Goal: Task Accomplishment & Management: Complete application form

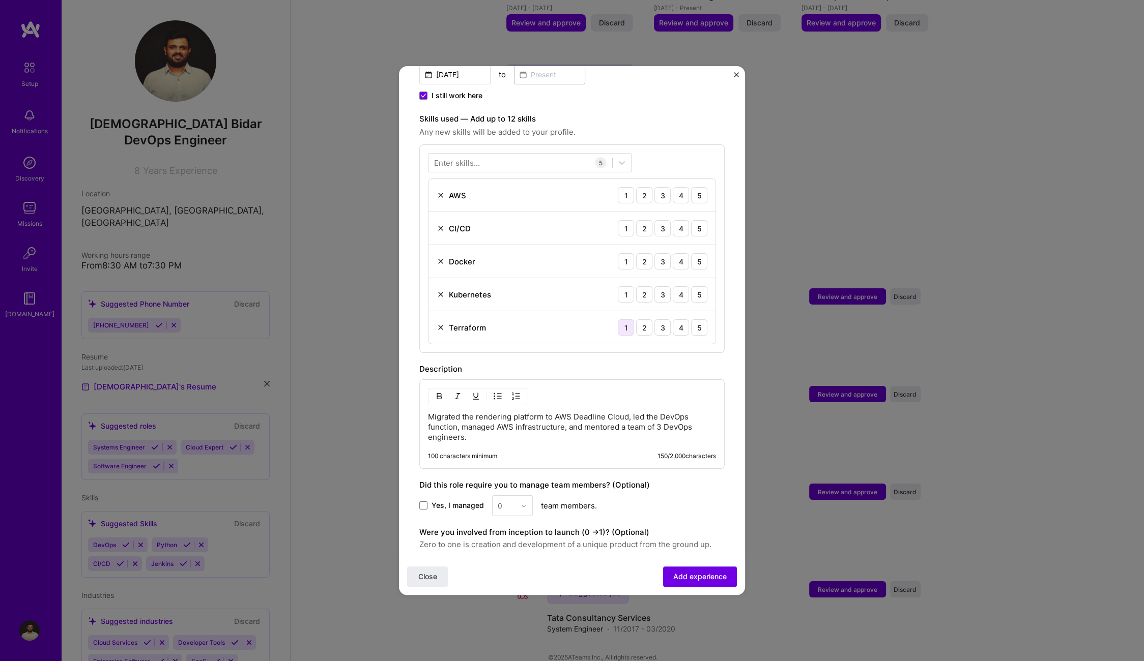
scroll to position [394, 0]
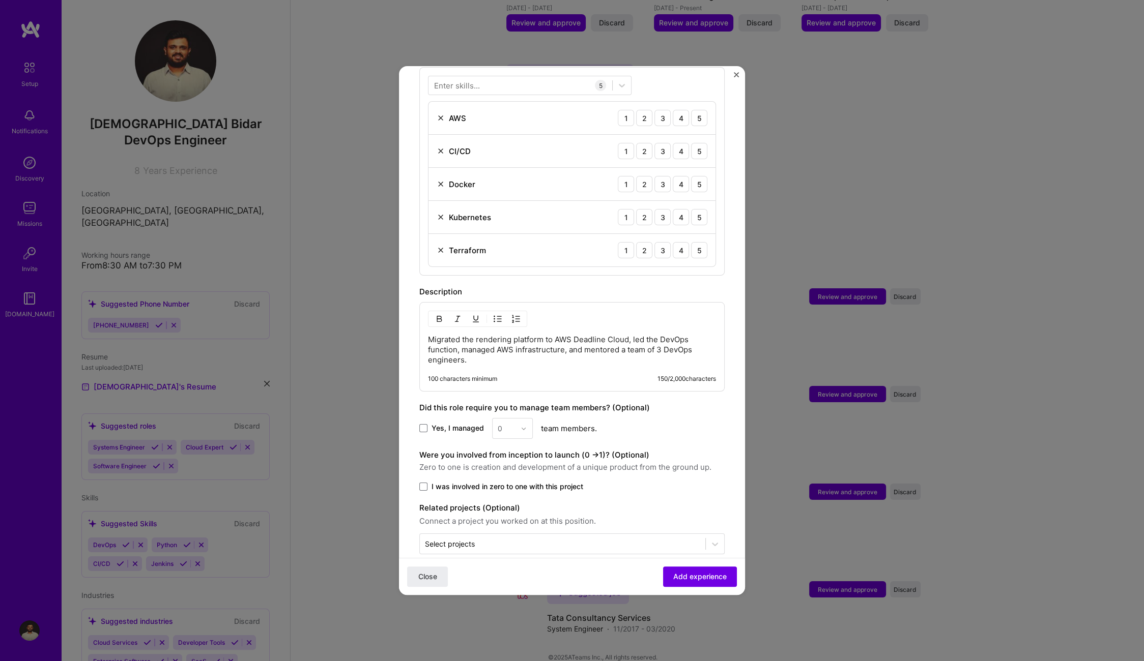
click at [352, 240] on div "Adding suggested job This job is suggested based on your LinkedIn, resume or [D…" at bounding box center [572, 330] width 1144 height 661
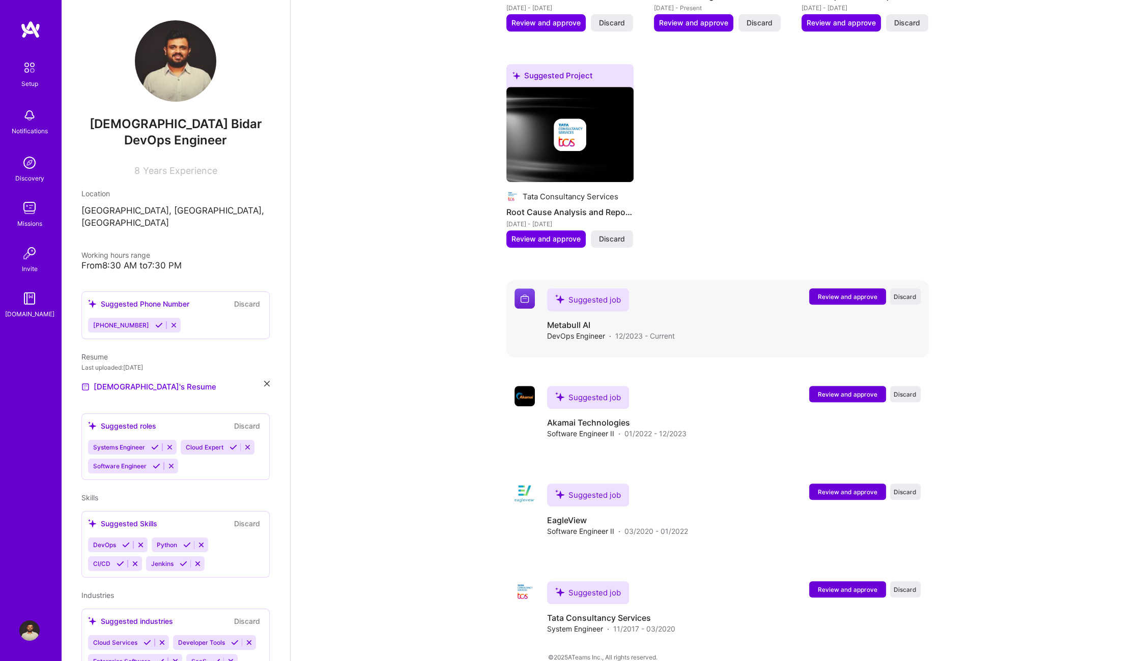
click at [822, 293] on span "Review and approve" at bounding box center [848, 297] width 60 height 9
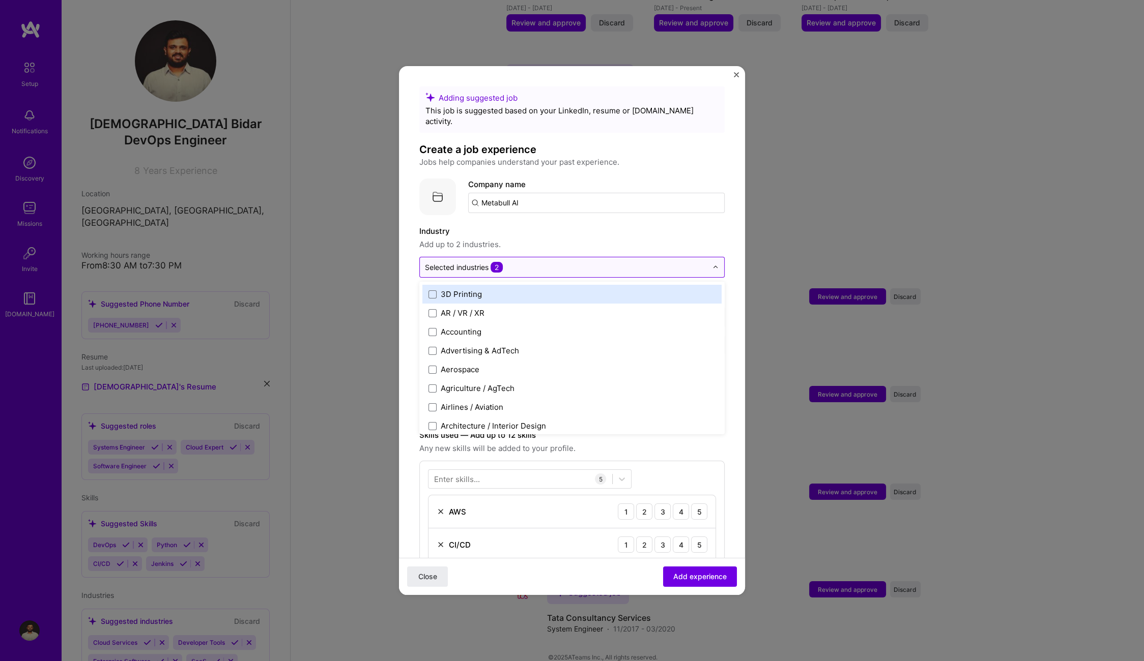
drag, startPoint x: 499, startPoint y: 251, endPoint x: 493, endPoint y: 251, distance: 5.6
click at [499, 257] on div "Selected industries 2" at bounding box center [566, 267] width 293 height 20
drag, startPoint x: 566, startPoint y: 225, endPoint x: 467, endPoint y: 246, distance: 101.5
click at [539, 225] on label "Industry" at bounding box center [571, 231] width 305 height 12
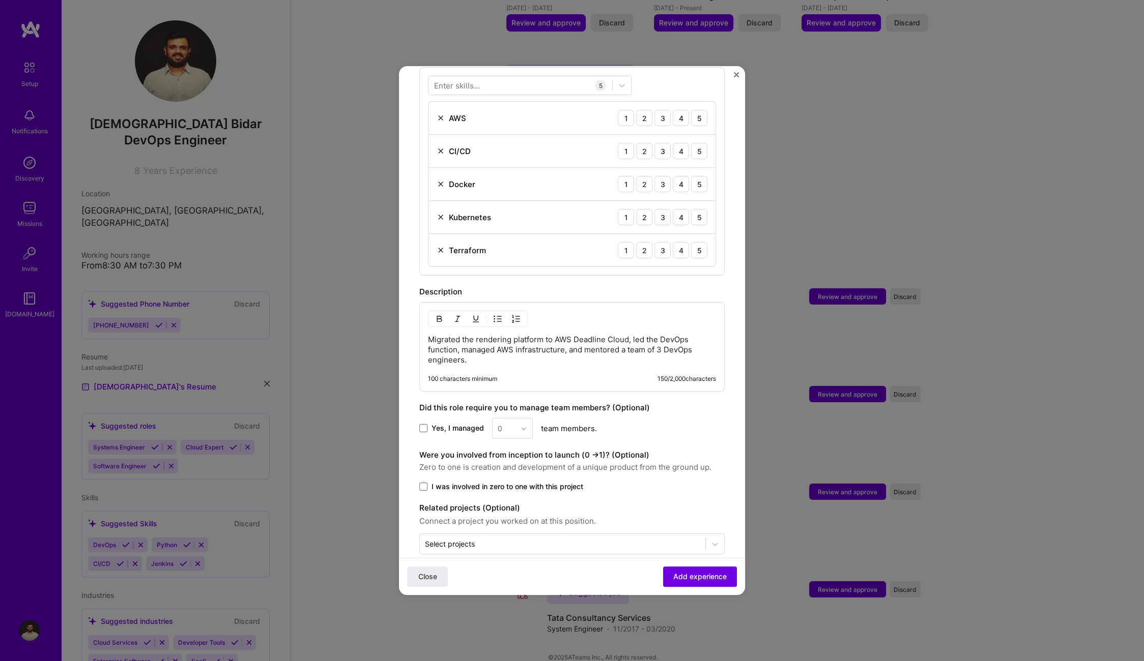
drag, startPoint x: 426, startPoint y: 571, endPoint x: 407, endPoint y: 510, distance: 63.6
click at [426, 571] on button "Close" at bounding box center [427, 577] width 41 height 20
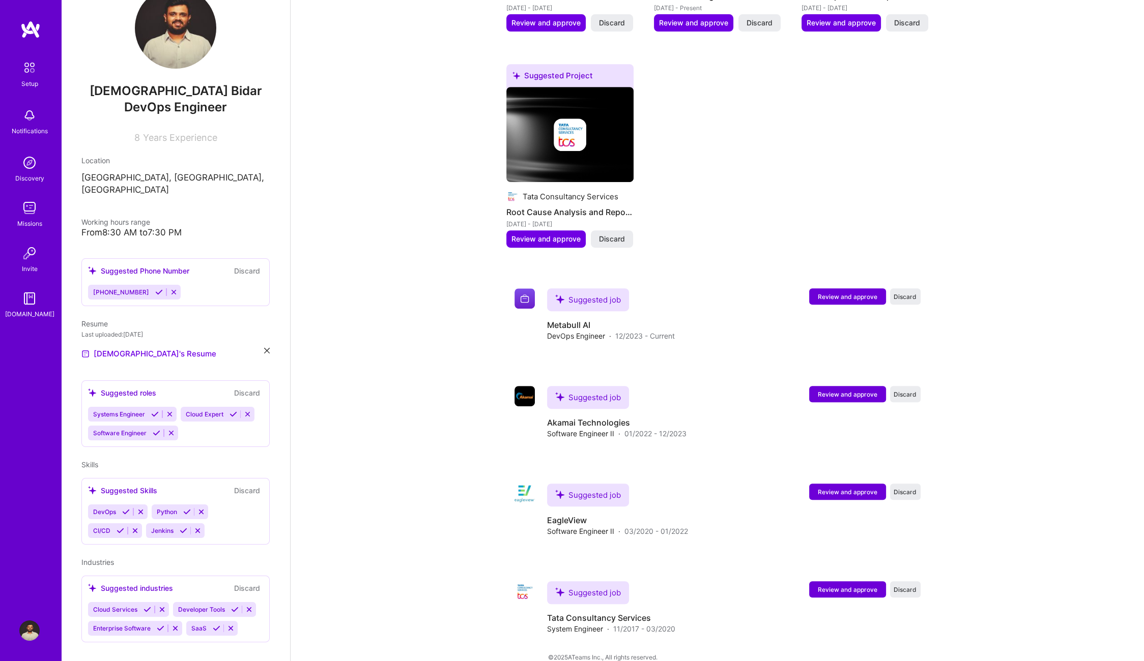
scroll to position [0, 0]
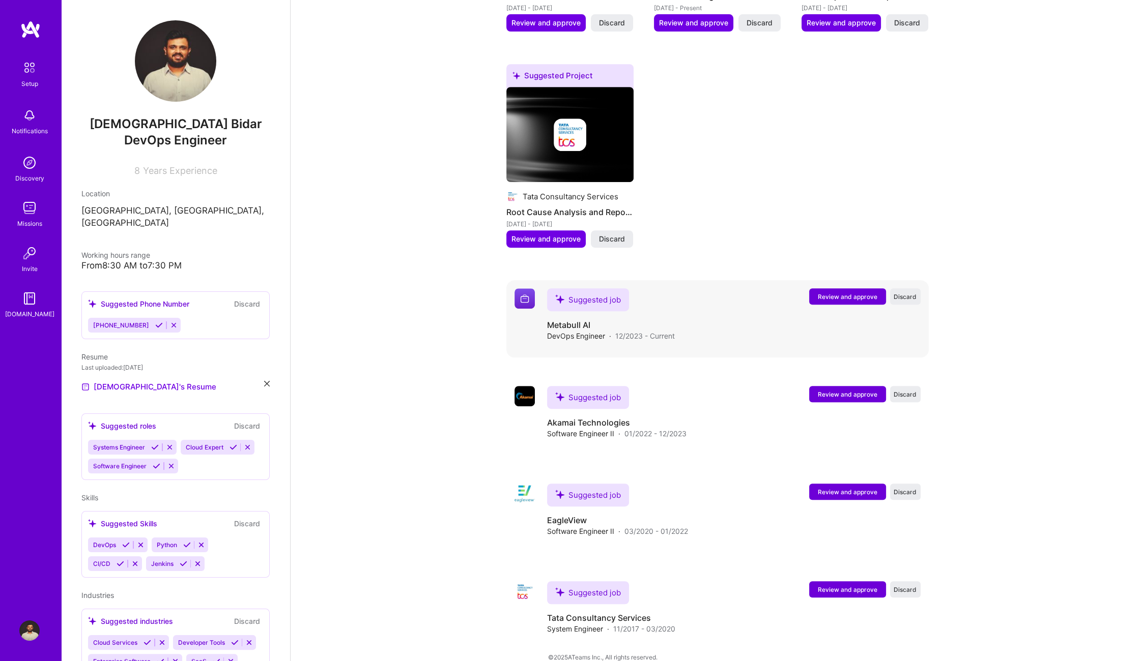
click at [842, 293] on span "Review and approve" at bounding box center [848, 297] width 60 height 9
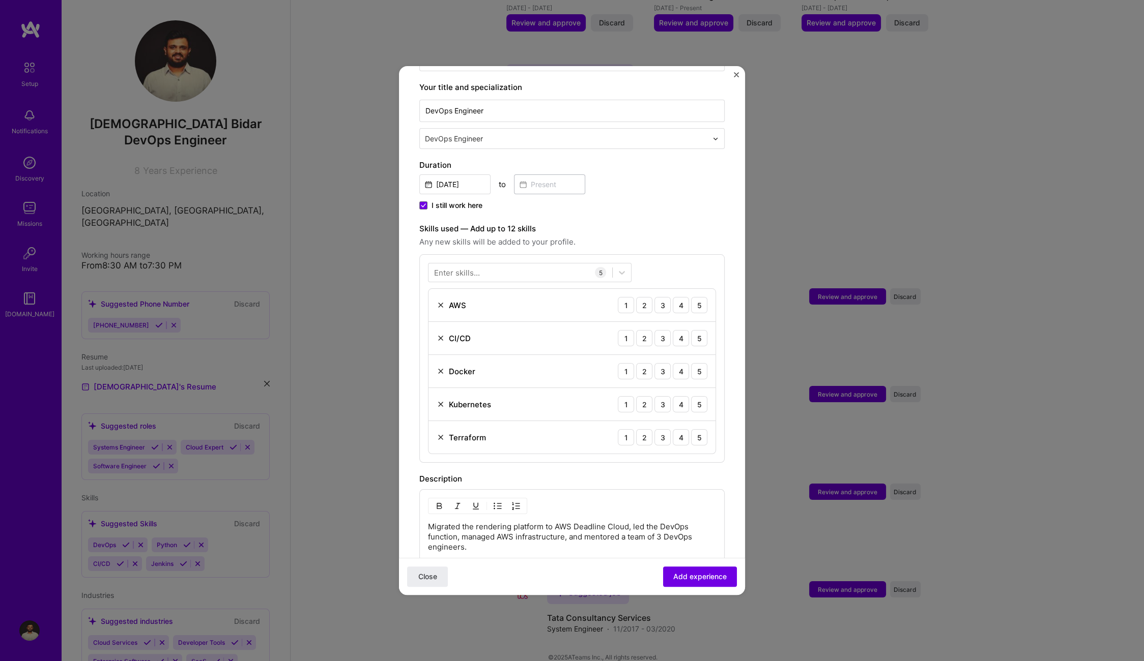
scroll to position [90, 0]
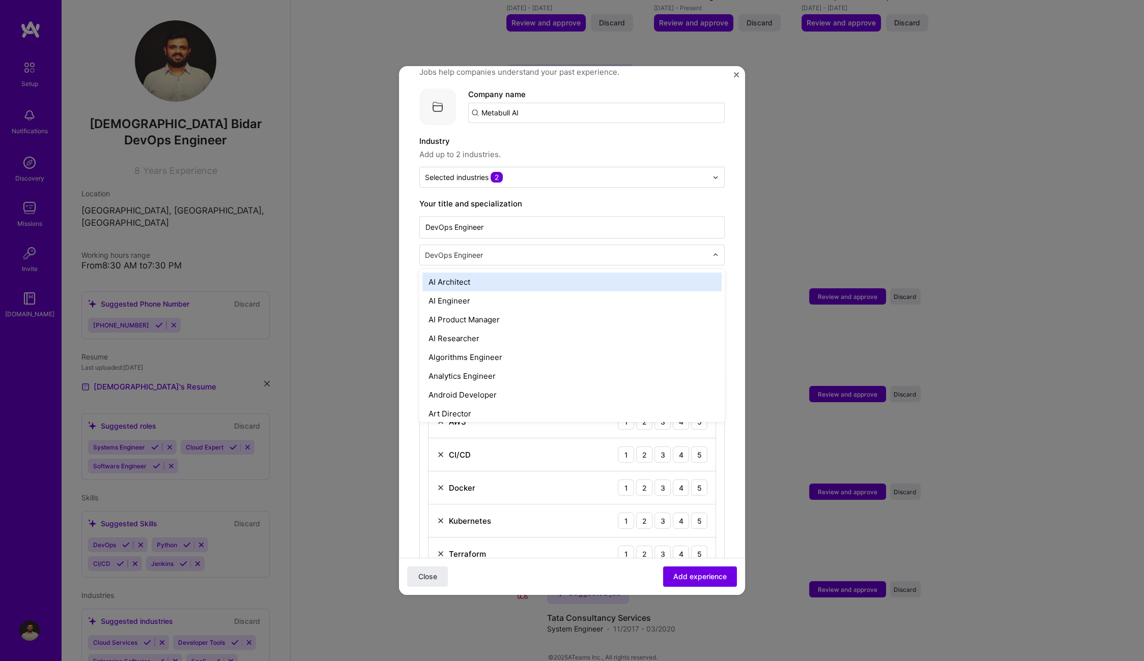
click at [481, 250] on input "text" at bounding box center [567, 255] width 284 height 11
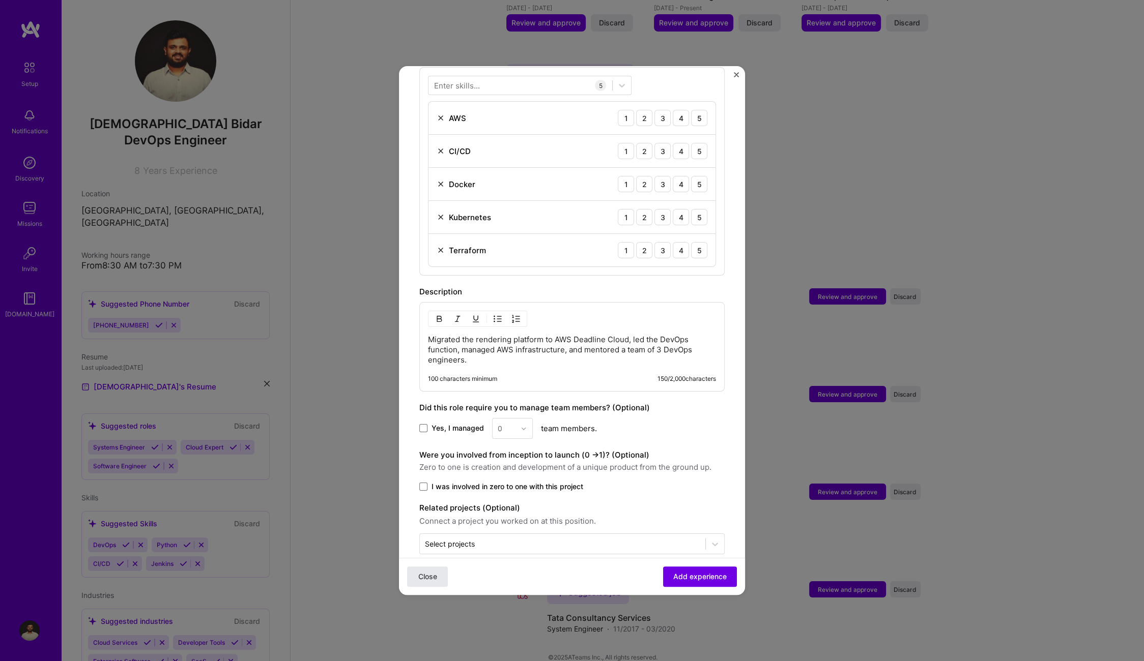
scroll to position [388, 0]
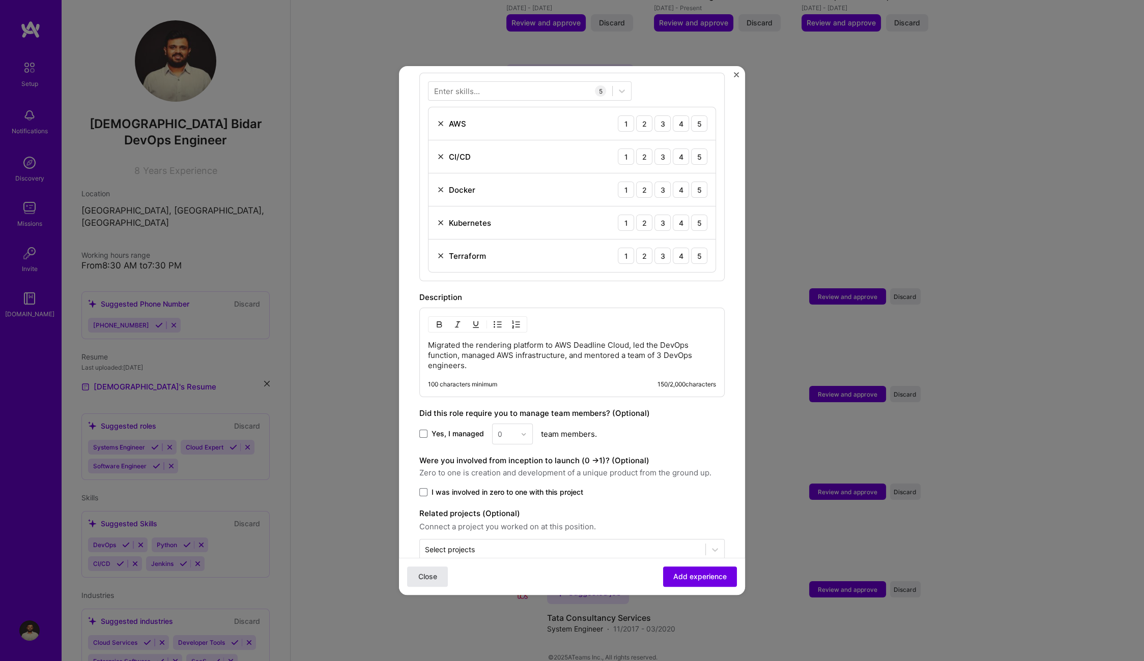
click at [429, 584] on button "Close" at bounding box center [427, 577] width 41 height 20
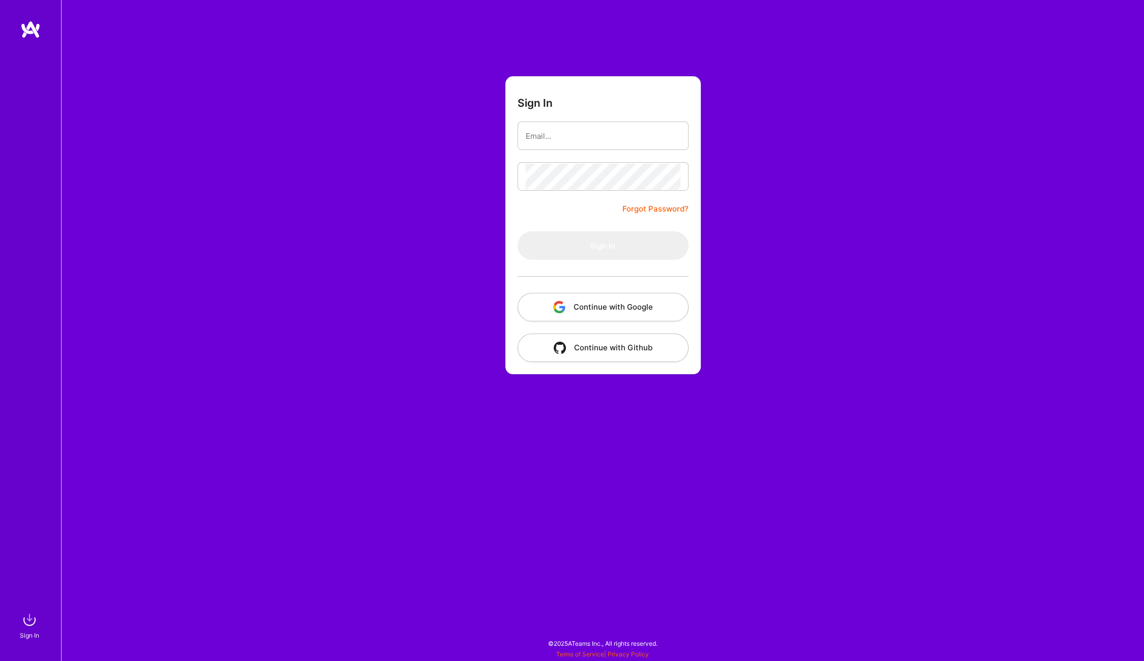
click at [580, 292] on div at bounding box center [602, 276] width 171 height 33
click at [577, 300] on button "Continue with Google" at bounding box center [602, 307] width 171 height 28
